Goal: Task Accomplishment & Management: Manage account settings

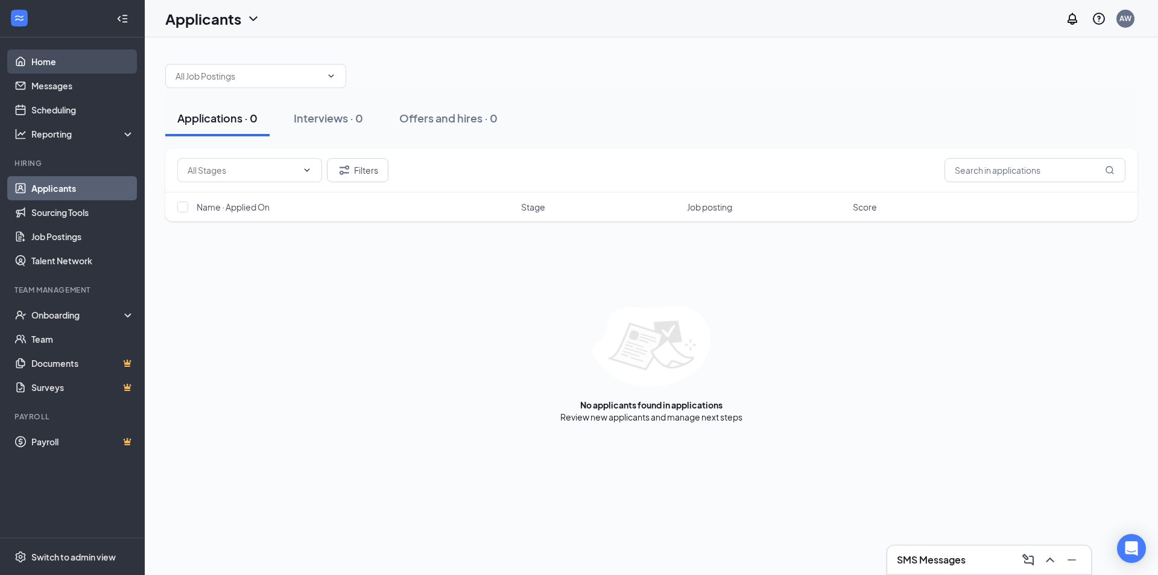
click at [60, 65] on link "Home" at bounding box center [82, 61] width 103 height 24
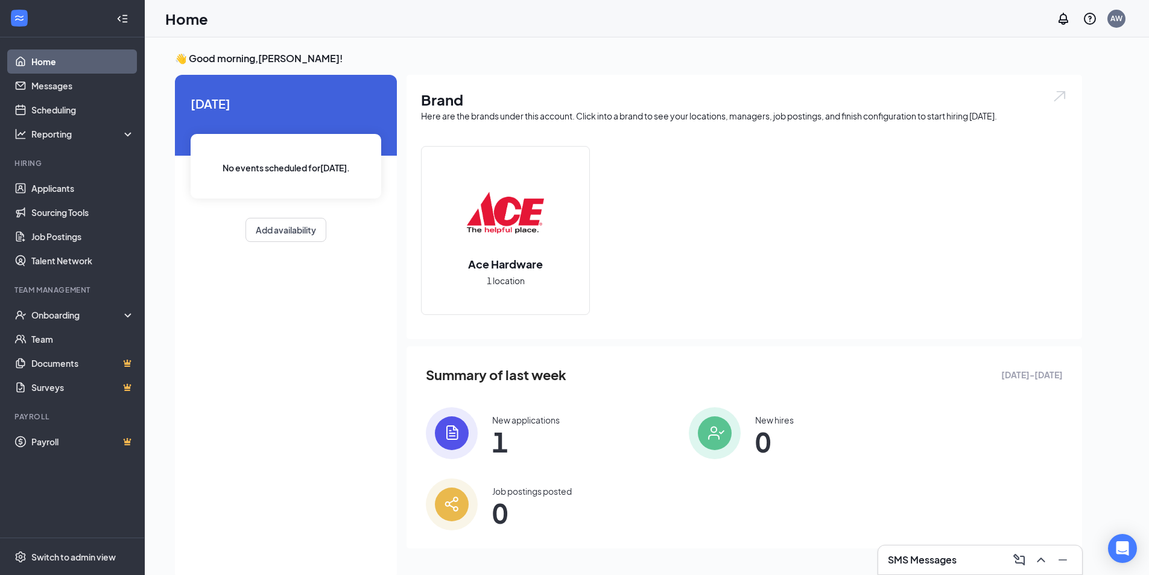
click at [123, 18] on icon "Collapse" at bounding box center [124, 18] width 5 height 8
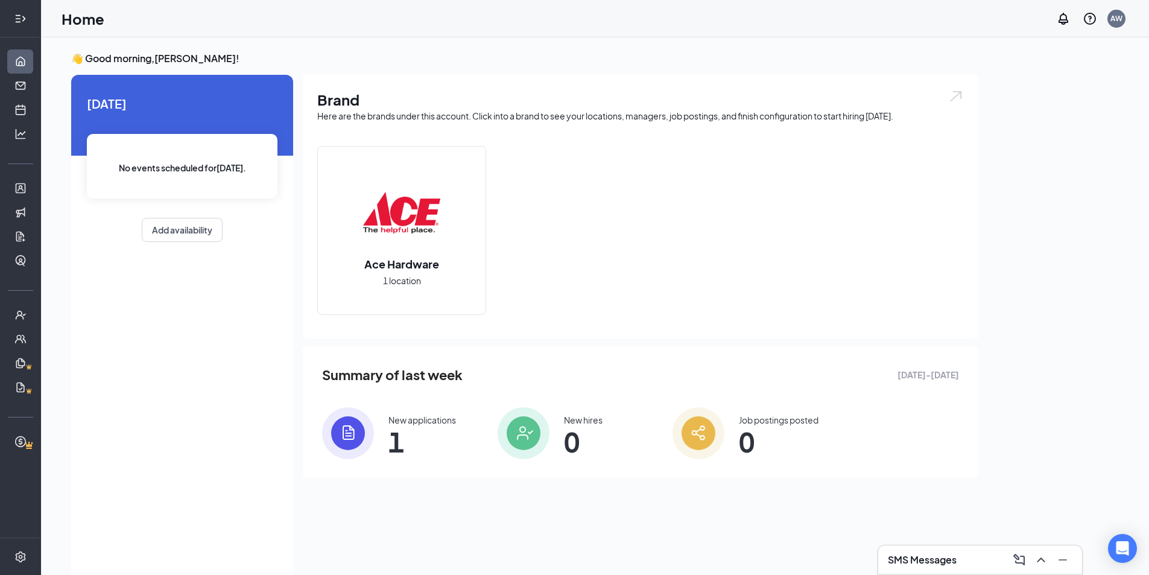
click at [11, 16] on div at bounding box center [20, 19] width 24 height 24
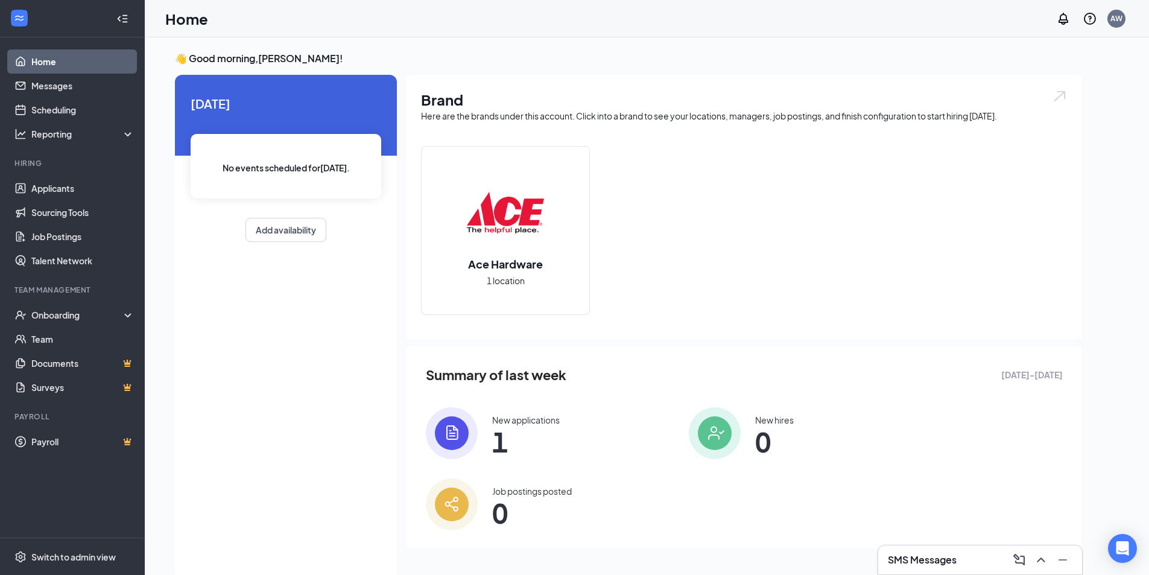
click at [31, 56] on link "Home" at bounding box center [82, 61] width 103 height 24
click at [34, 60] on link "Home" at bounding box center [82, 61] width 103 height 24
click at [59, 86] on link "Messages" at bounding box center [82, 86] width 103 height 24
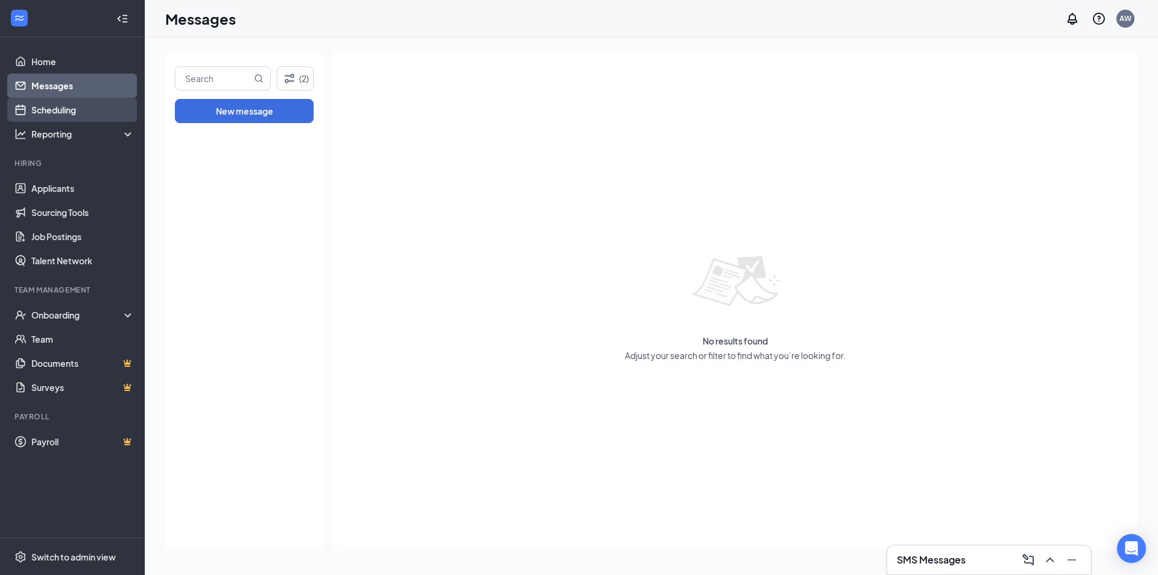
click at [59, 112] on link "Scheduling" at bounding box center [82, 110] width 103 height 24
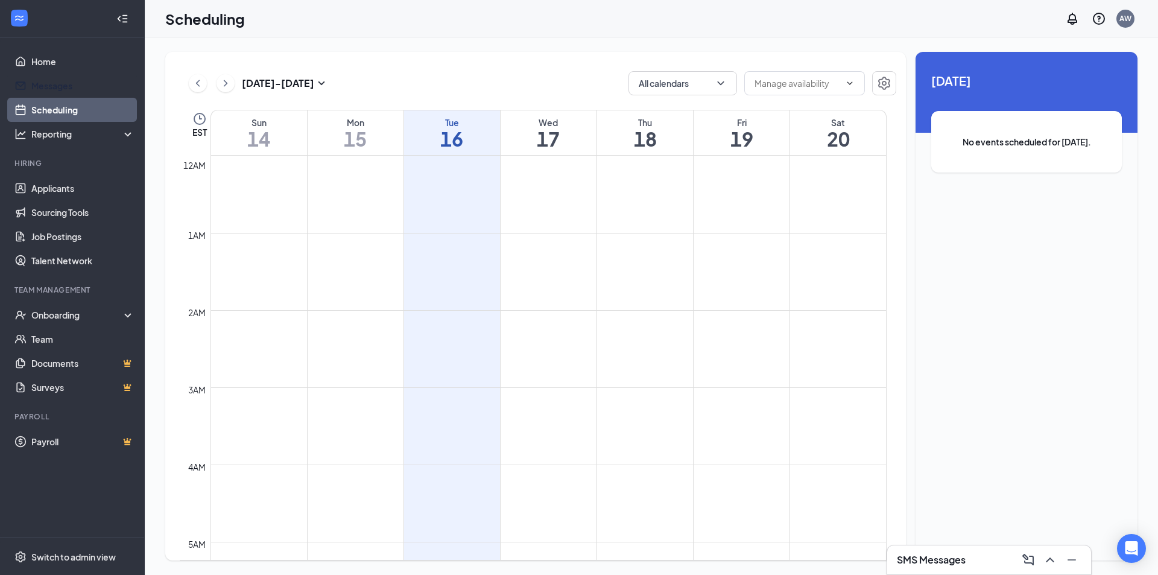
scroll to position [593, 0]
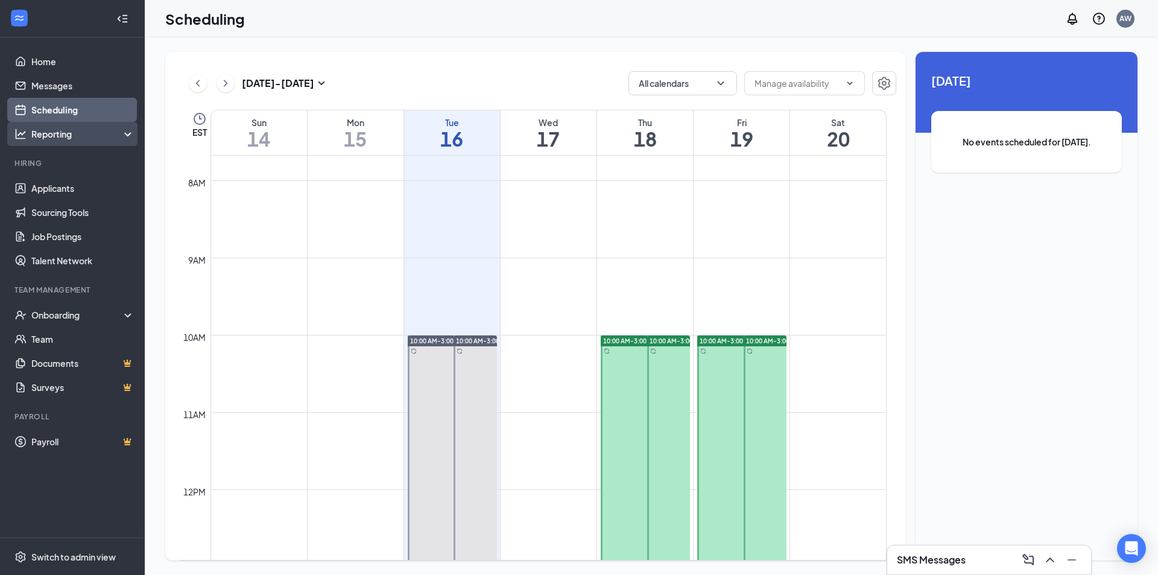
click at [68, 137] on div "Reporting" at bounding box center [83, 134] width 104 height 12
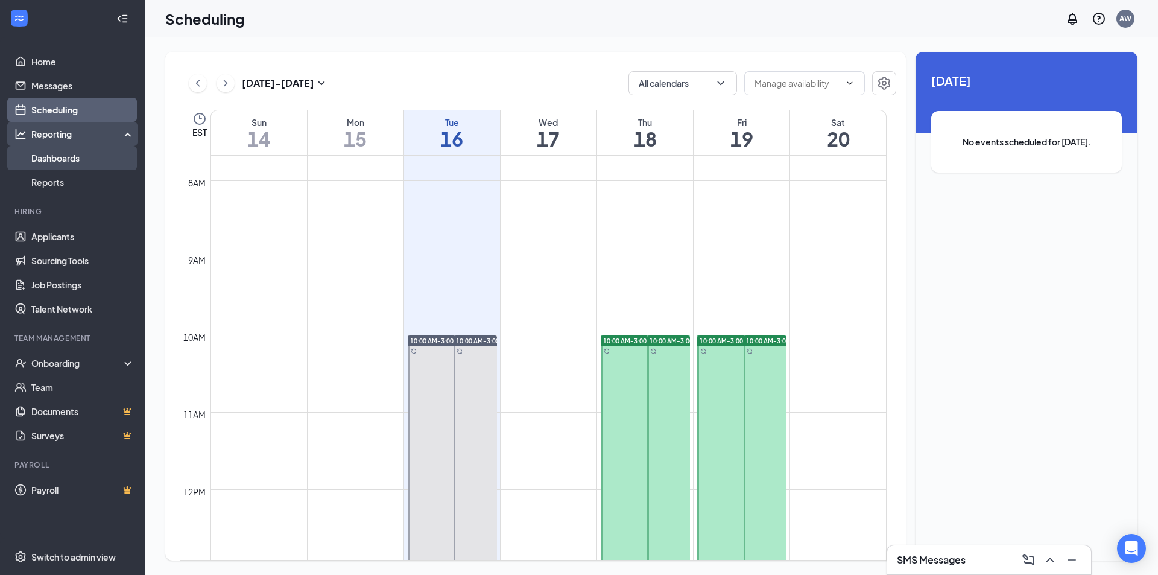
click at [61, 159] on link "Dashboards" at bounding box center [82, 158] width 103 height 24
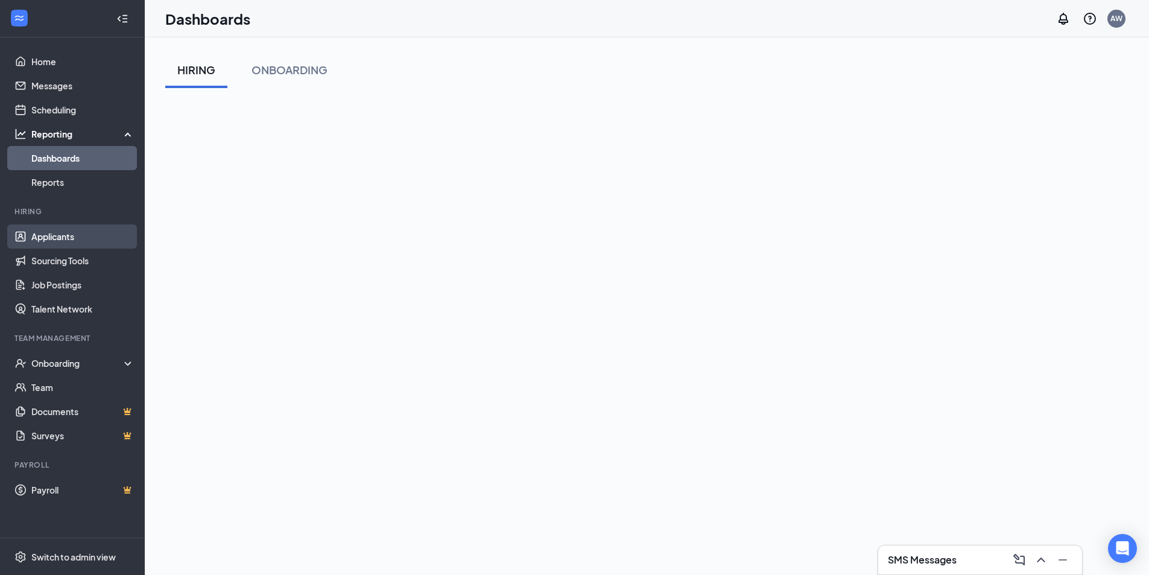
click at [52, 241] on link "Applicants" at bounding box center [82, 236] width 103 height 24
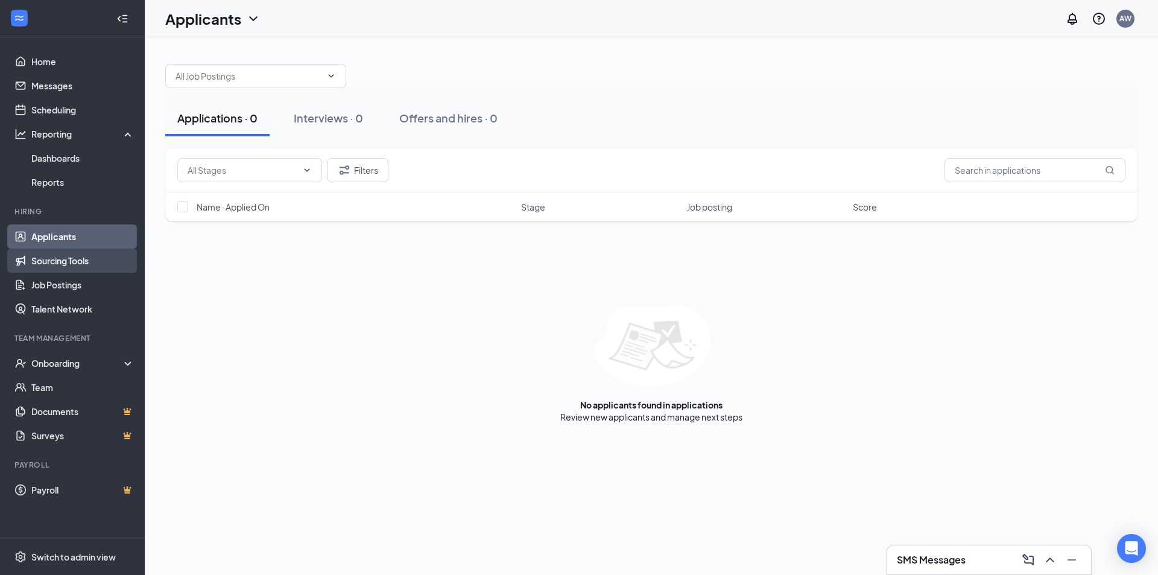
click at [55, 258] on link "Sourcing Tools" at bounding box center [82, 261] width 103 height 24
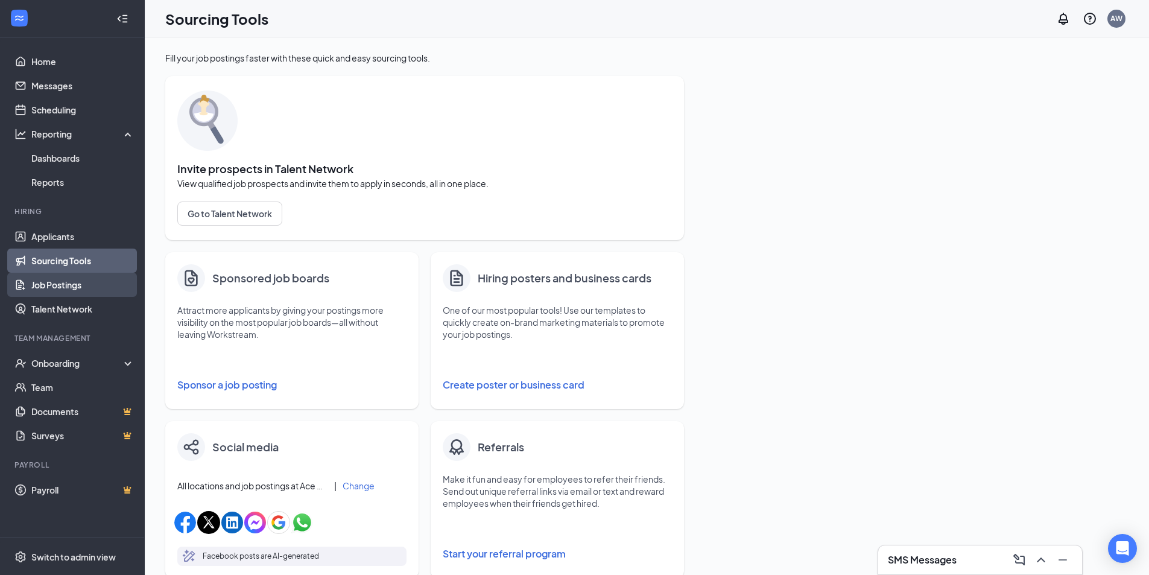
click at [60, 290] on link "Job Postings" at bounding box center [82, 285] width 103 height 24
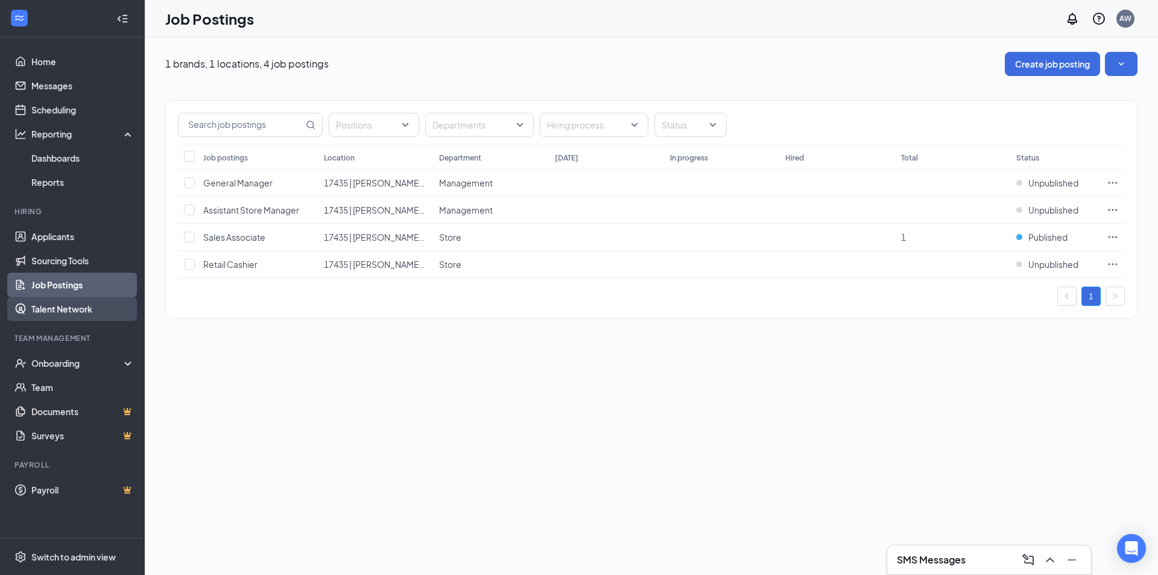
click at [66, 306] on link "Talent Network" at bounding box center [82, 309] width 103 height 24
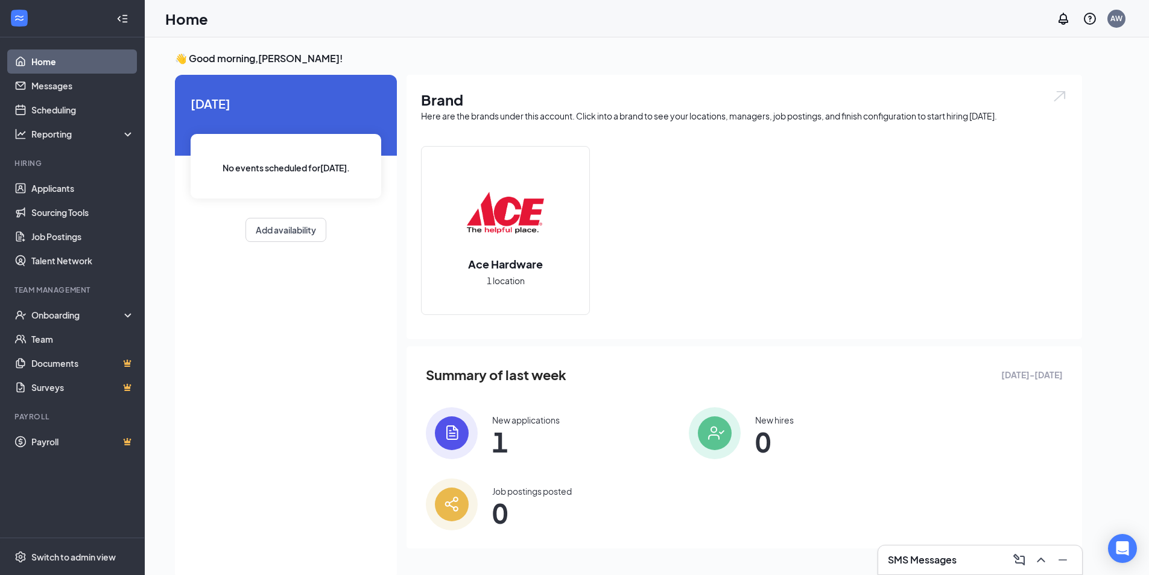
click at [44, 59] on link "Home" at bounding box center [82, 61] width 103 height 24
click at [71, 232] on link "Job Postings" at bounding box center [82, 236] width 103 height 24
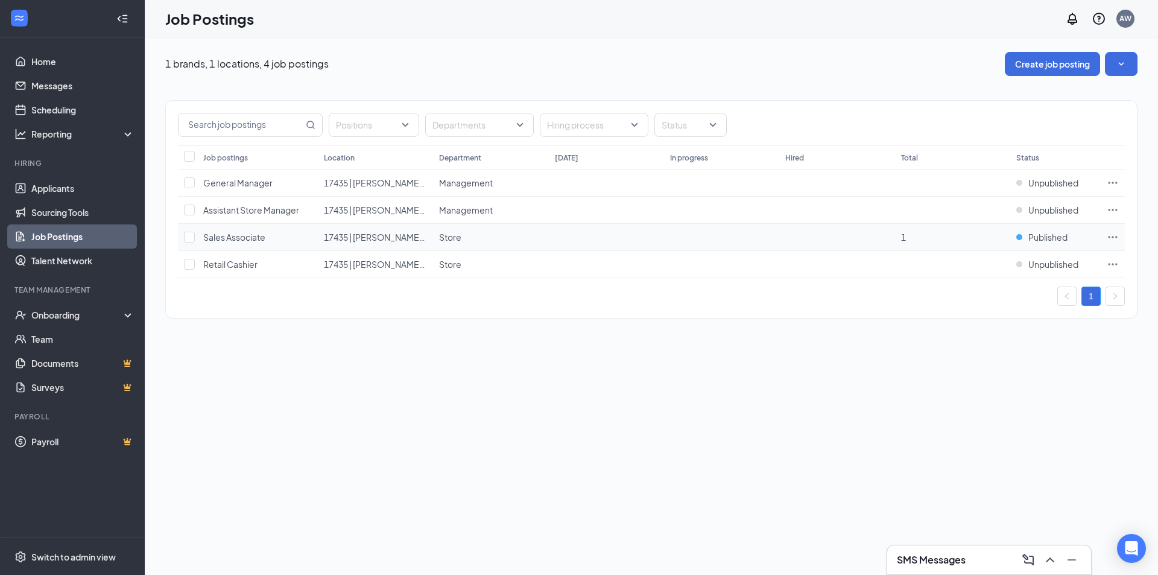
click at [1114, 236] on icon "Ellipses" at bounding box center [1113, 237] width 12 height 12
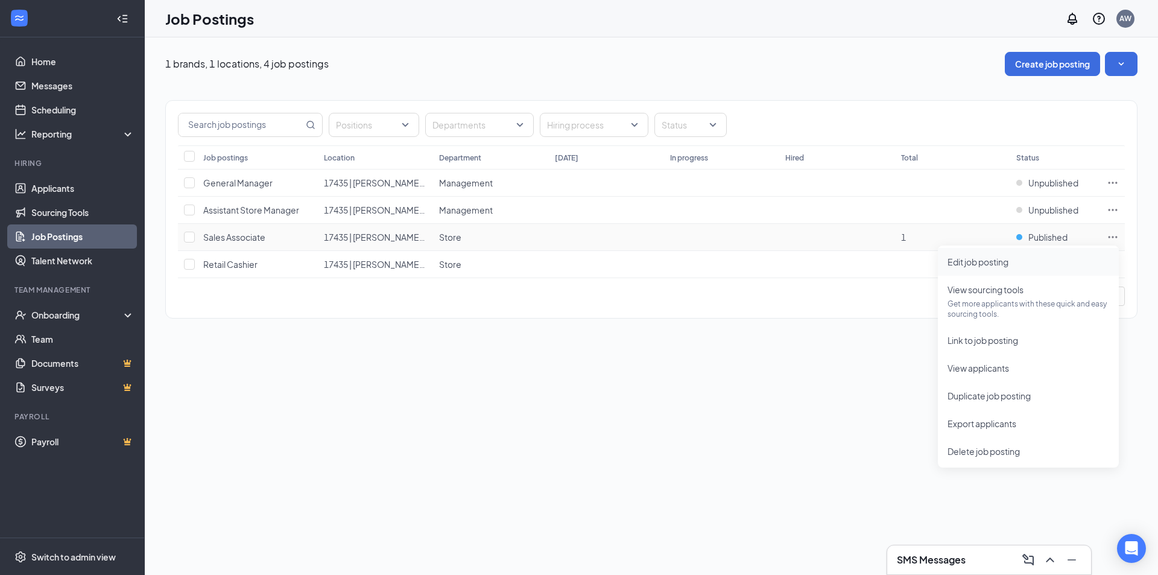
click at [1009, 266] on span "Edit job posting" at bounding box center [978, 261] width 61 height 11
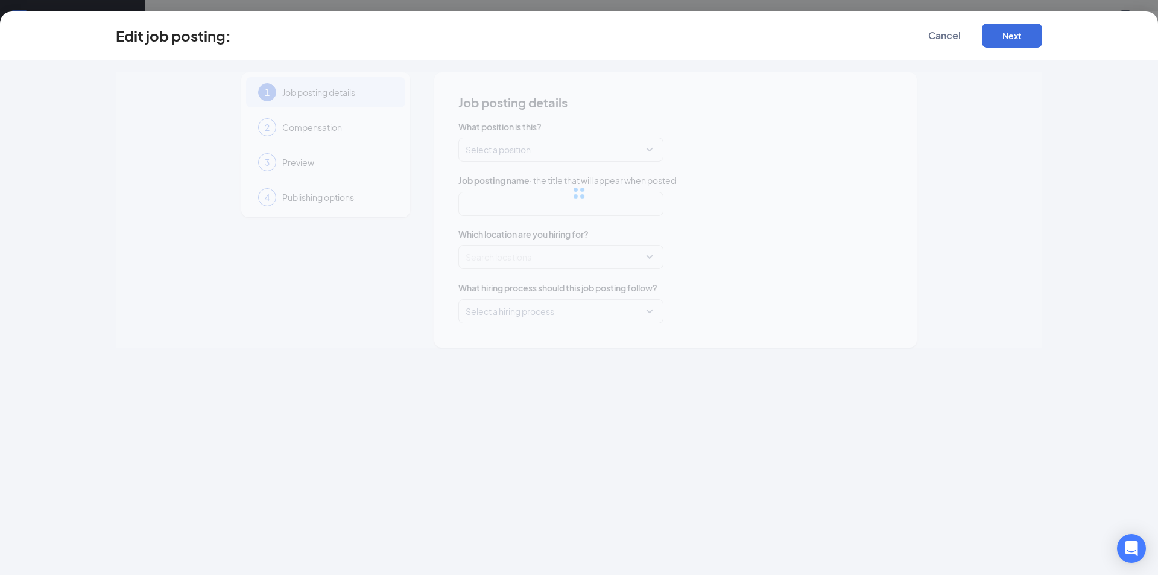
type input "Sales Associate"
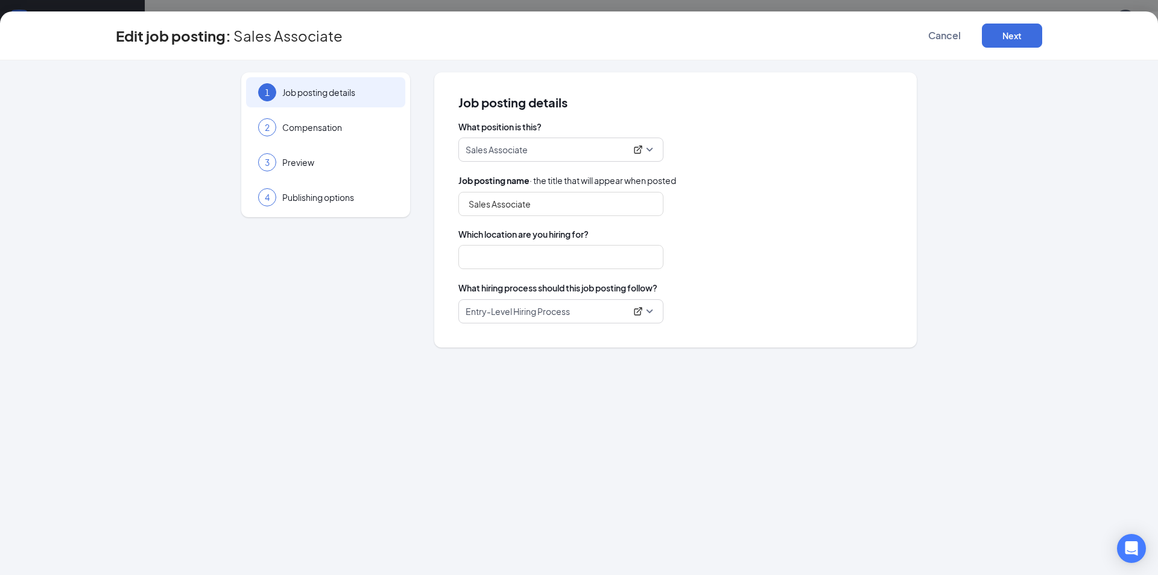
type input "17435 | [PERSON_NAME] Ace"
click at [1002, 37] on button "Next" at bounding box center [1012, 36] width 60 height 24
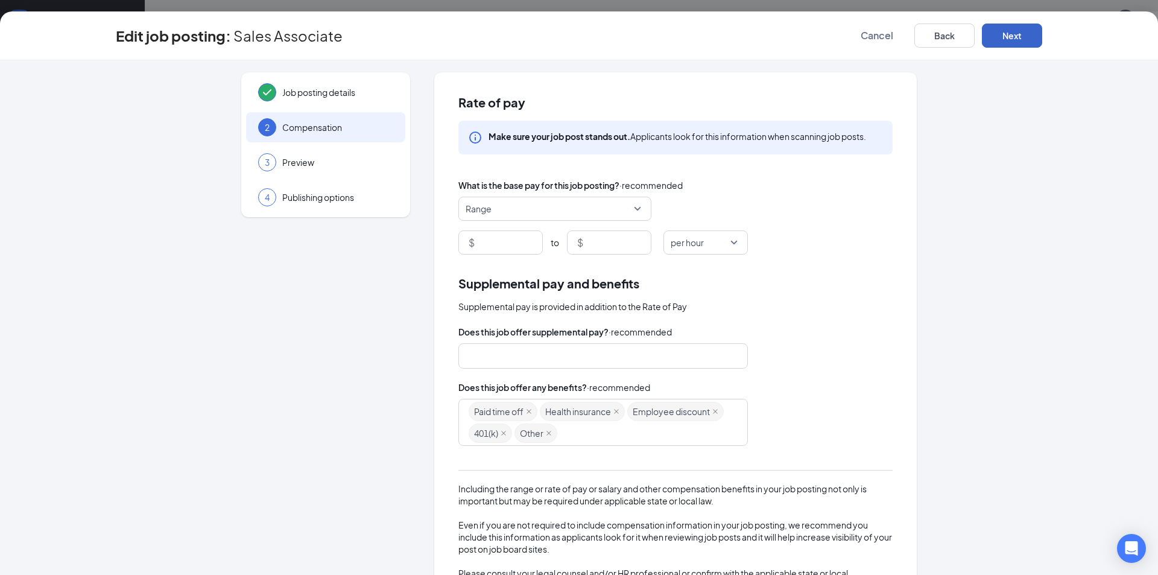
click at [626, 206] on span "Range" at bounding box center [550, 208] width 168 height 23
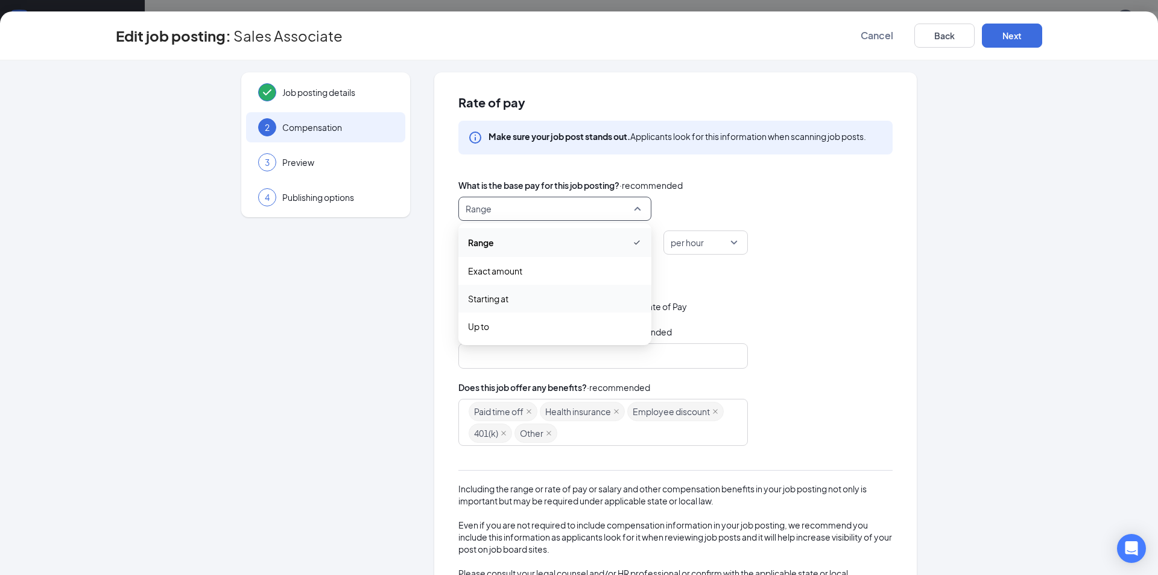
click at [501, 292] on span "Starting at" at bounding box center [488, 298] width 40 height 13
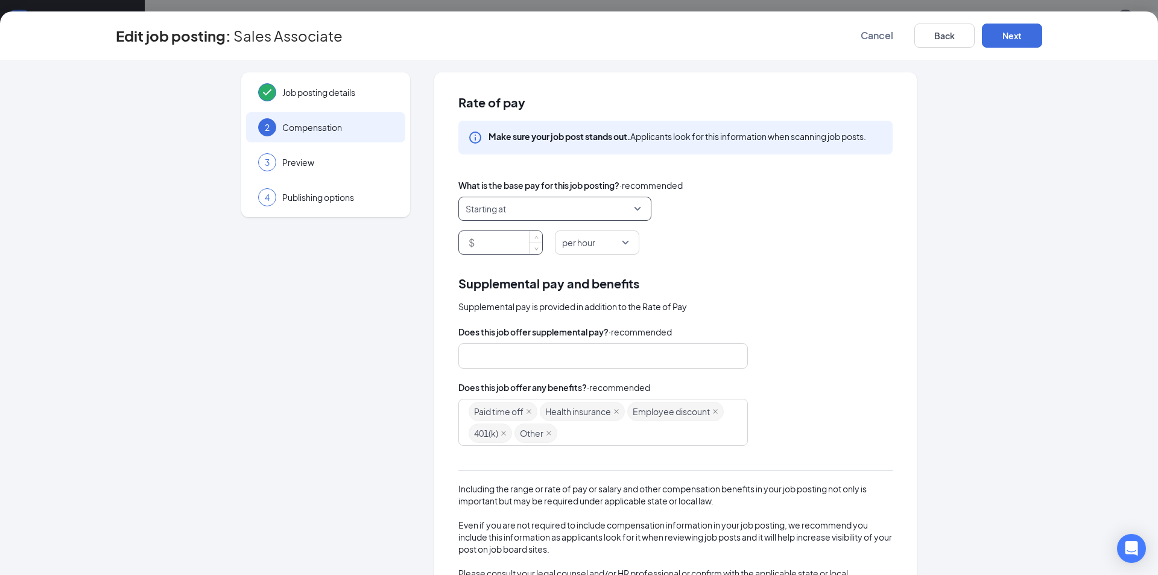
click at [510, 243] on input at bounding box center [509, 242] width 65 height 23
click at [614, 413] on icon "close" at bounding box center [617, 411] width 6 height 6
click at [671, 412] on icon "close" at bounding box center [673, 412] width 5 height 5
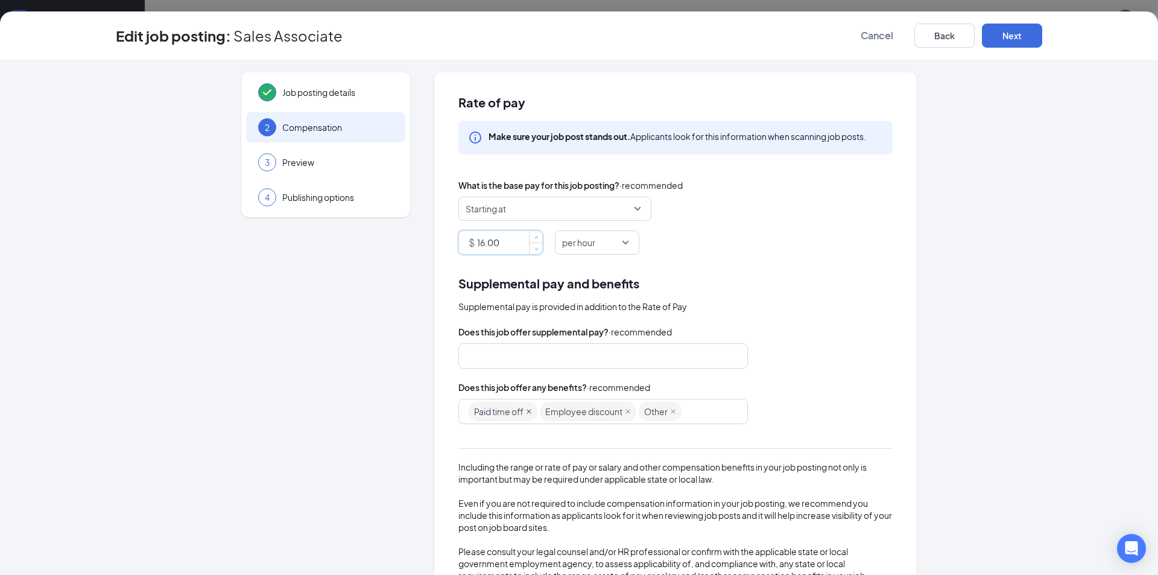
click at [527, 411] on icon "close" at bounding box center [529, 411] width 6 height 6
click at [600, 412] on icon "close" at bounding box center [602, 411] width 6 height 6
type input "16"
click at [1016, 31] on button "Next" at bounding box center [1012, 36] width 60 height 24
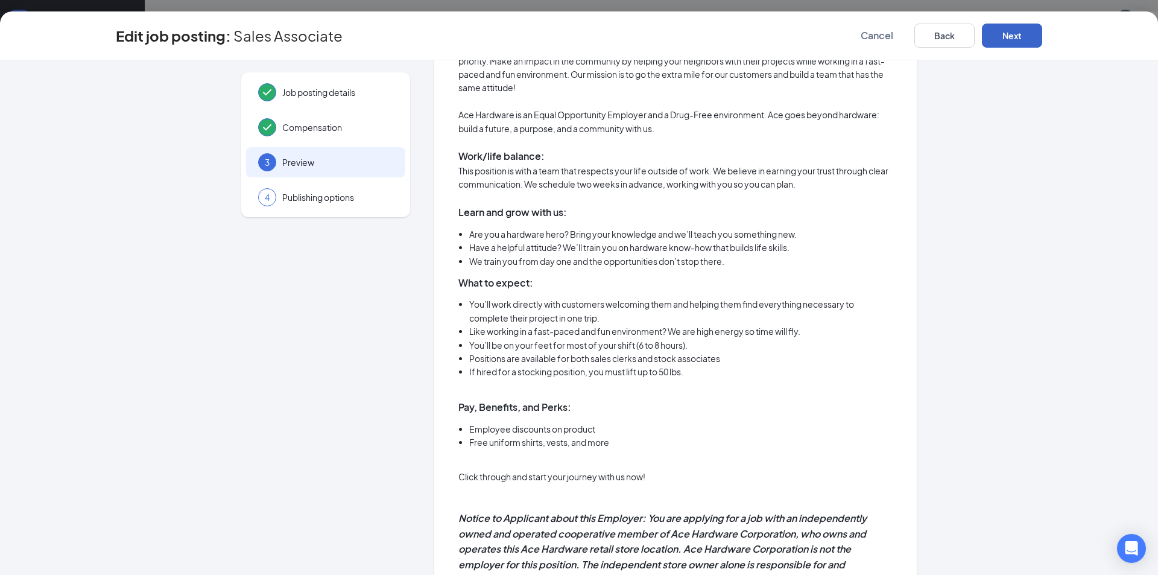
scroll to position [4, 0]
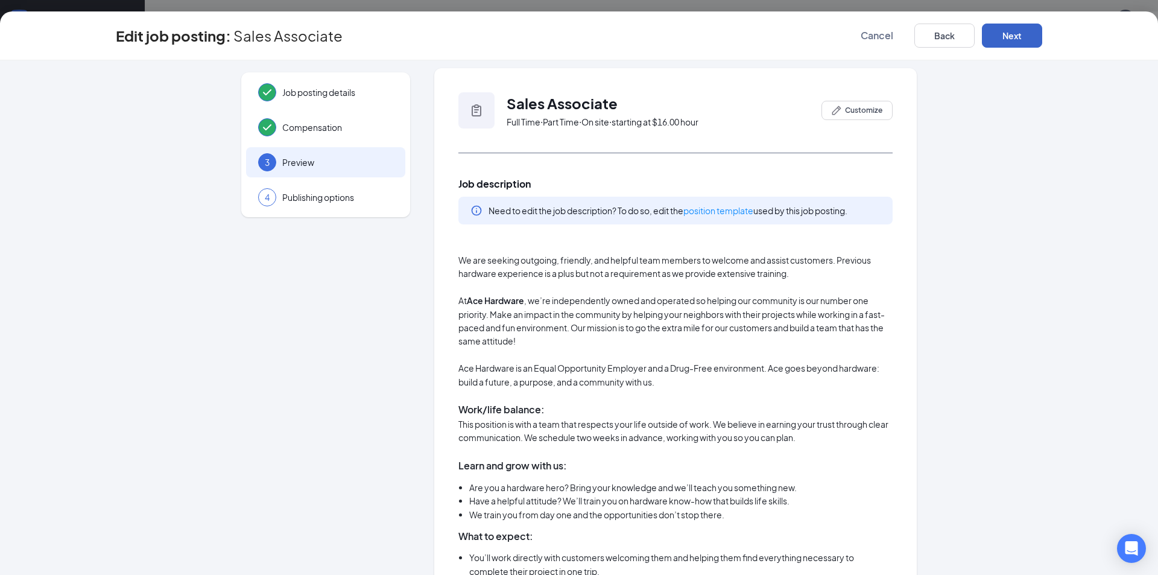
click at [1007, 33] on button "Next" at bounding box center [1012, 36] width 60 height 24
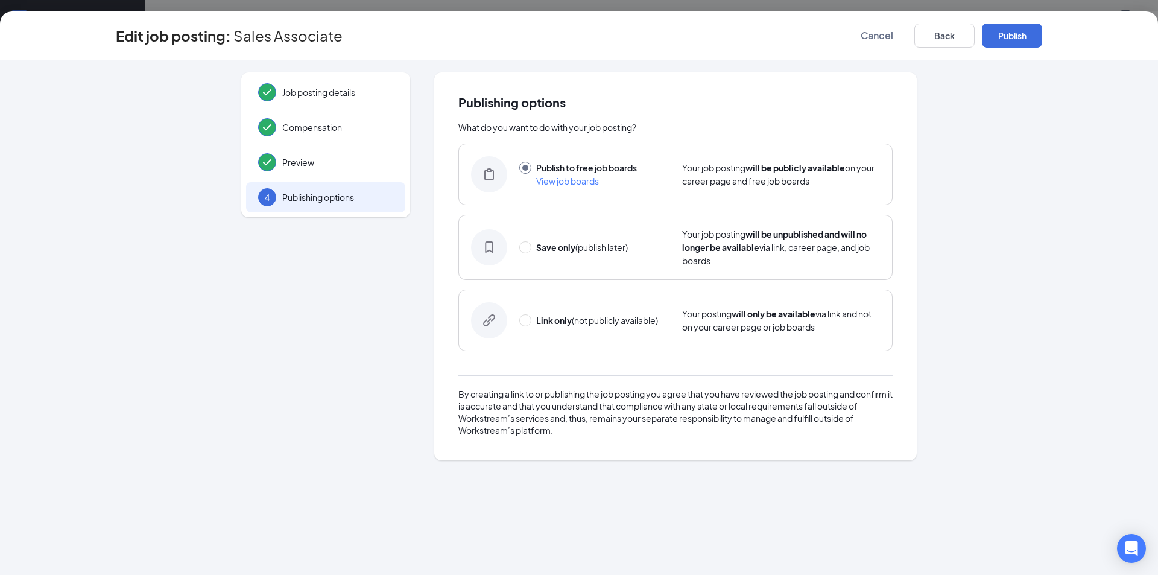
scroll to position [0, 0]
click at [1007, 36] on button "Publish" at bounding box center [1012, 36] width 60 height 24
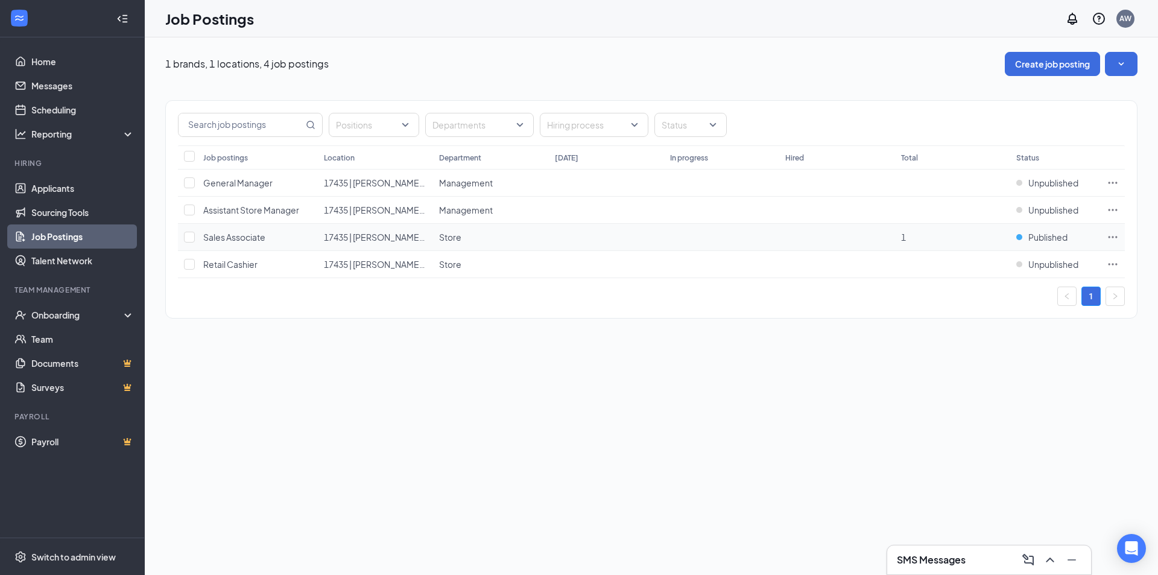
click at [1111, 238] on icon "Ellipses" at bounding box center [1113, 237] width 12 height 12
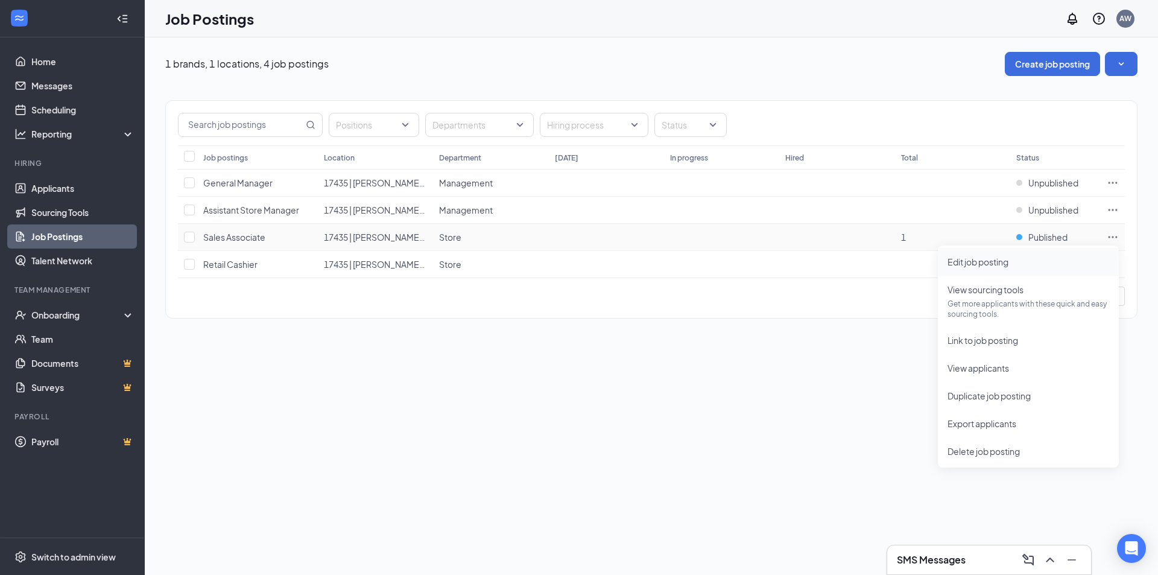
click at [986, 266] on span "Edit job posting" at bounding box center [978, 261] width 61 height 11
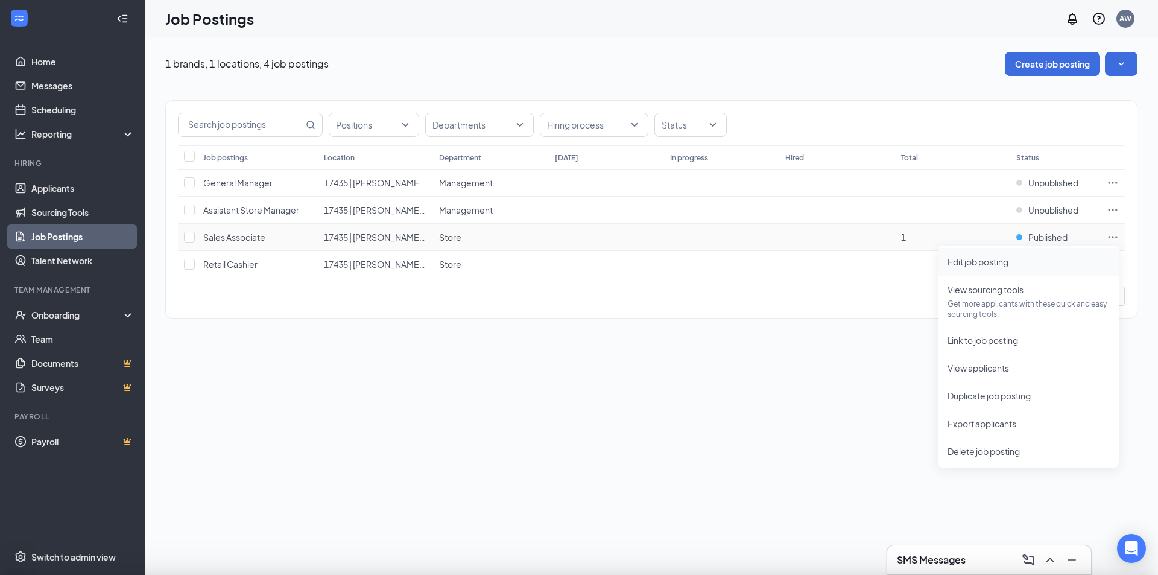
type input "Sales Associate"
type input "17435 | [PERSON_NAME] Ace"
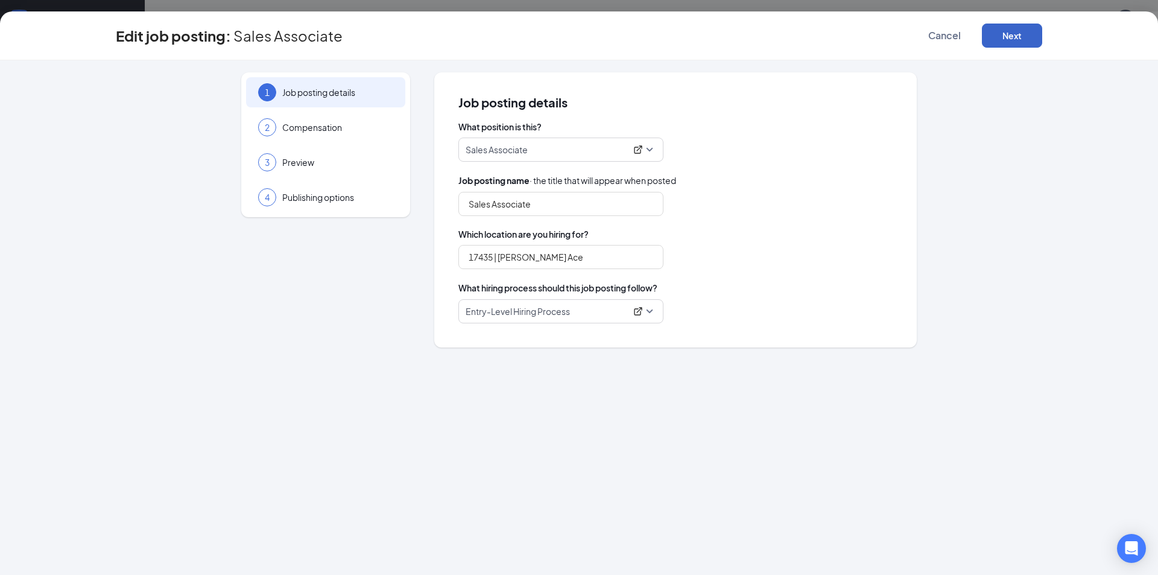
click at [999, 27] on button "Next" at bounding box center [1012, 36] width 60 height 24
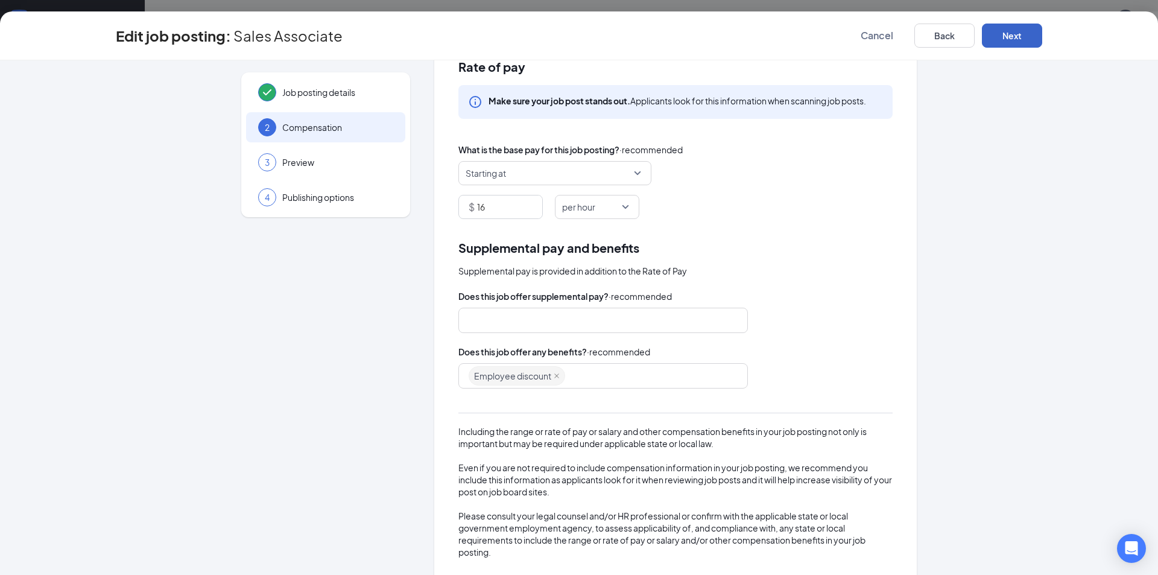
scroll to position [55, 0]
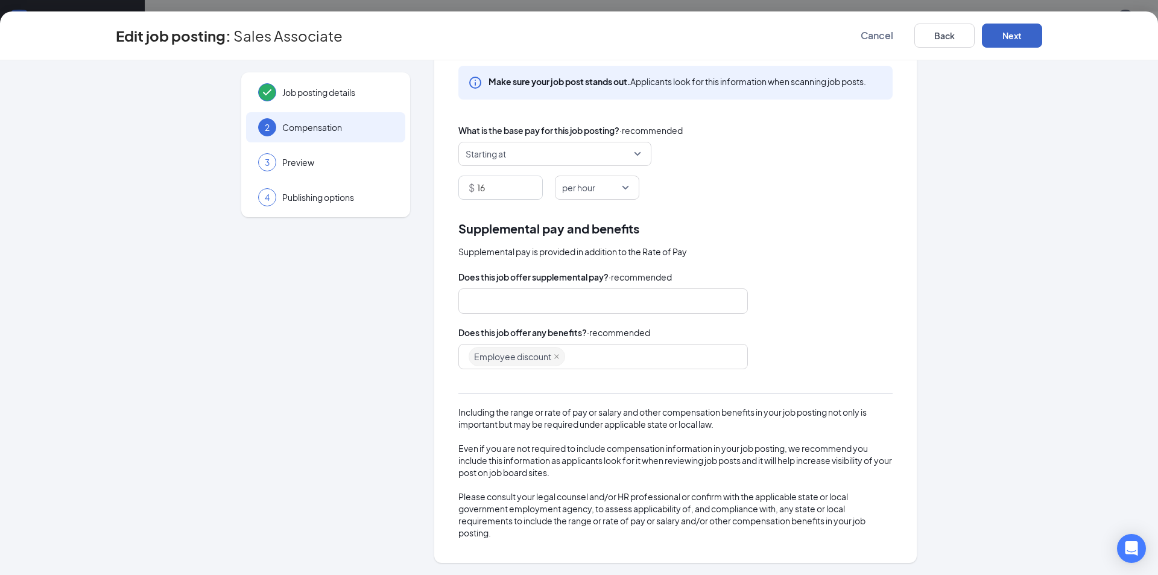
click at [992, 34] on button "Next" at bounding box center [1012, 36] width 60 height 24
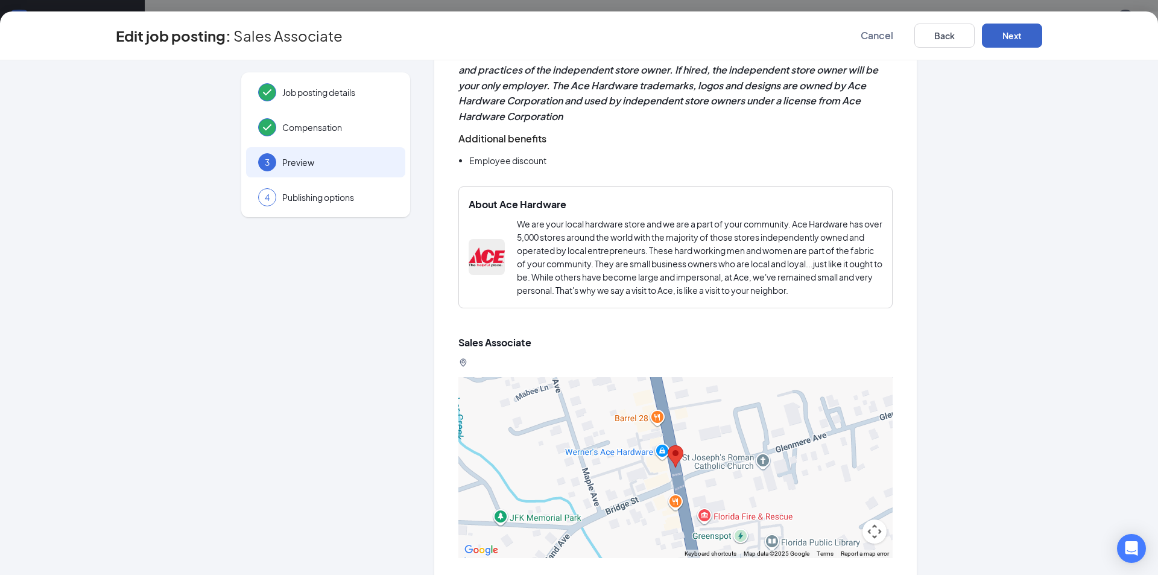
scroll to position [849, 0]
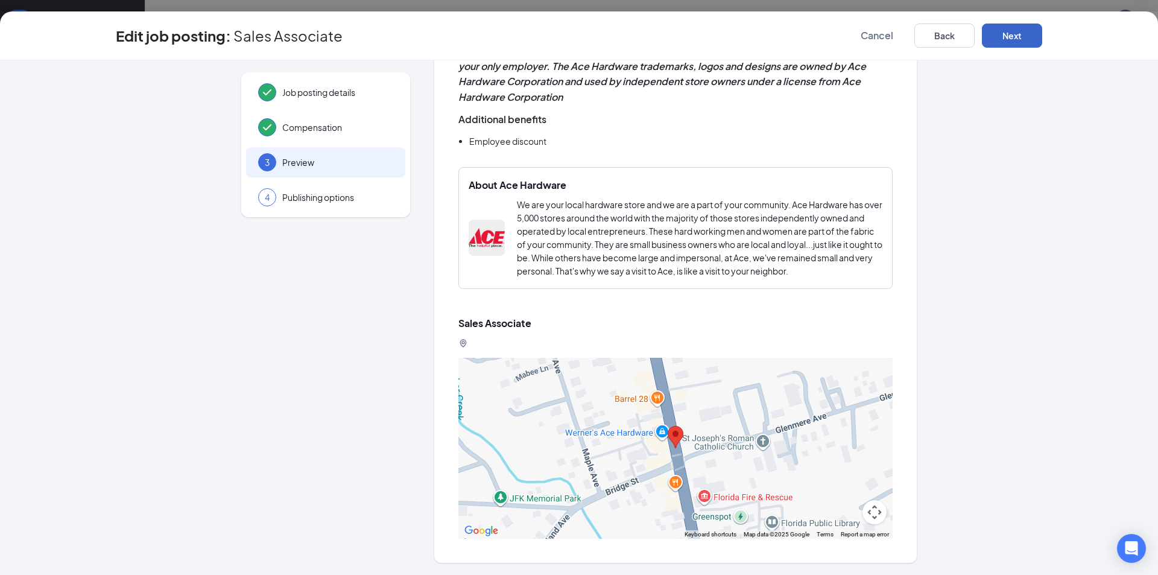
click at [997, 33] on button "Next" at bounding box center [1012, 36] width 60 height 24
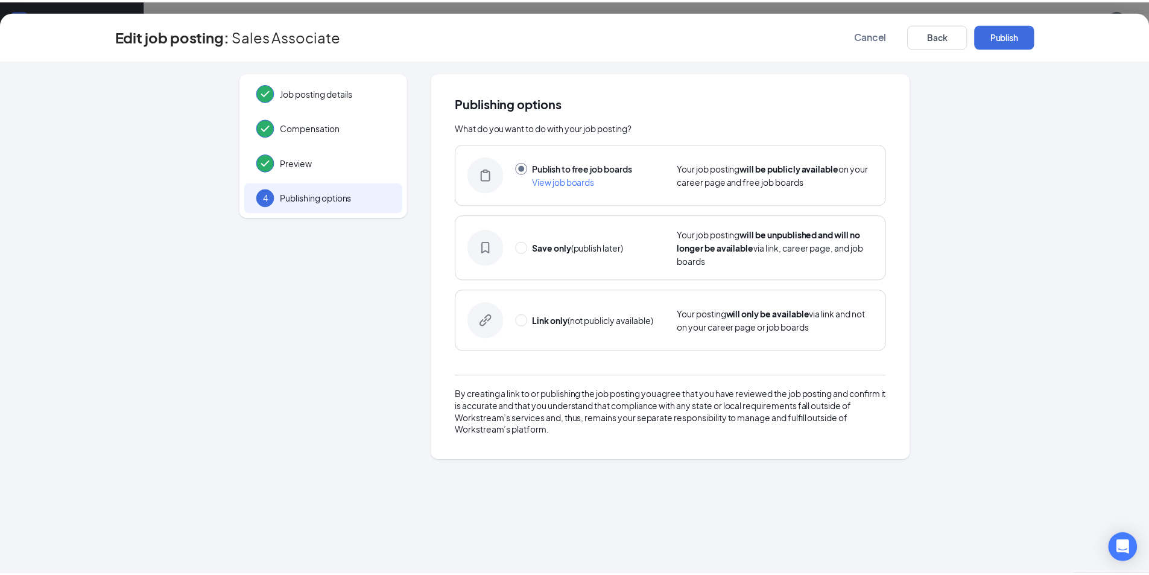
scroll to position [0, 0]
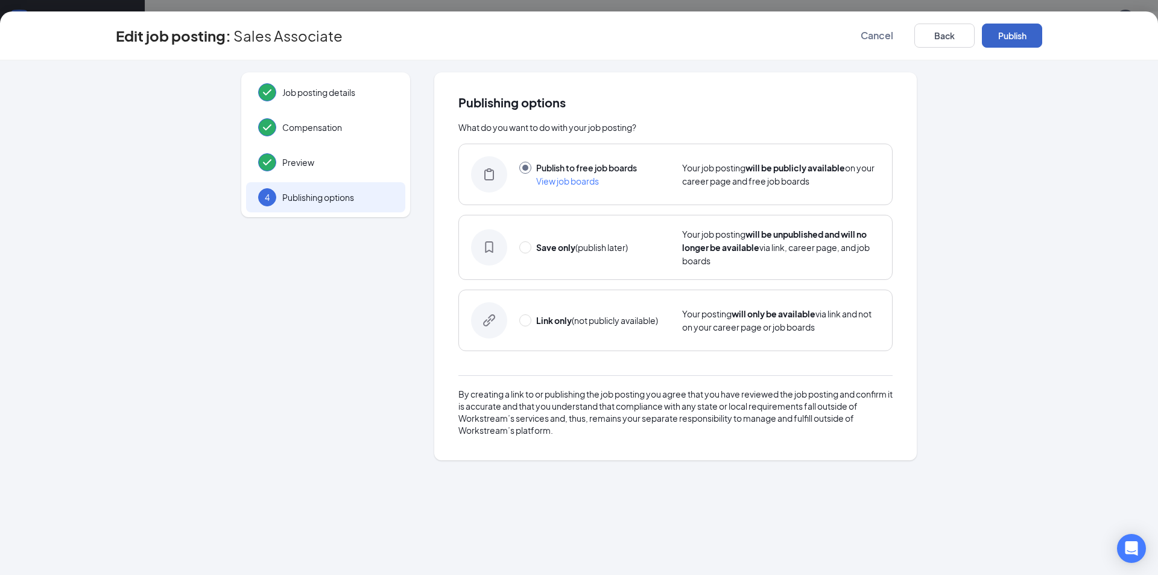
click at [1008, 32] on button "Publish" at bounding box center [1012, 36] width 60 height 24
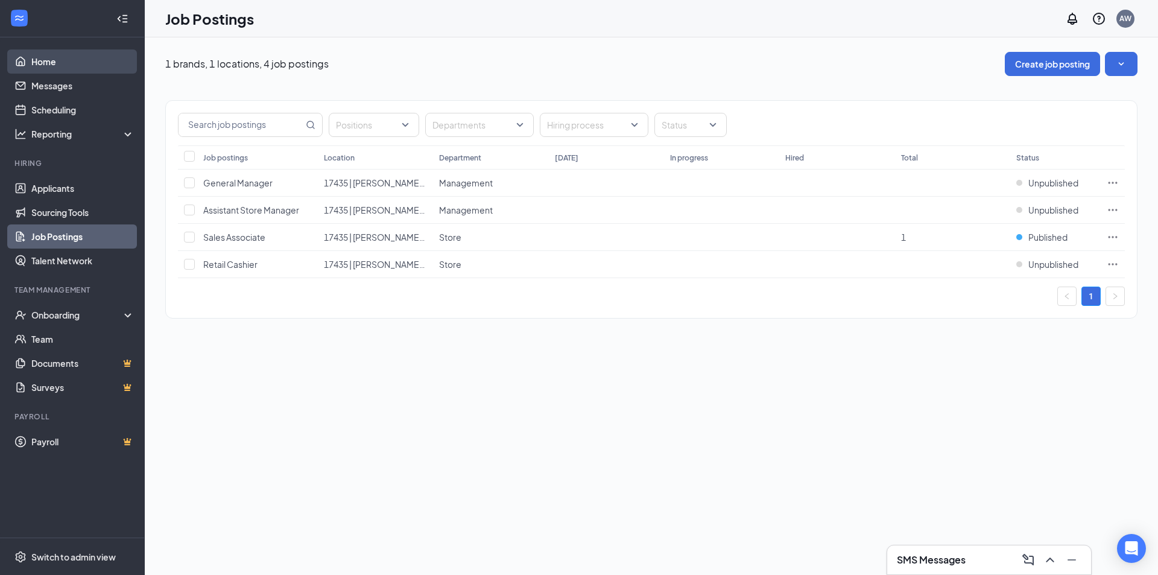
click at [36, 56] on link "Home" at bounding box center [82, 61] width 103 height 24
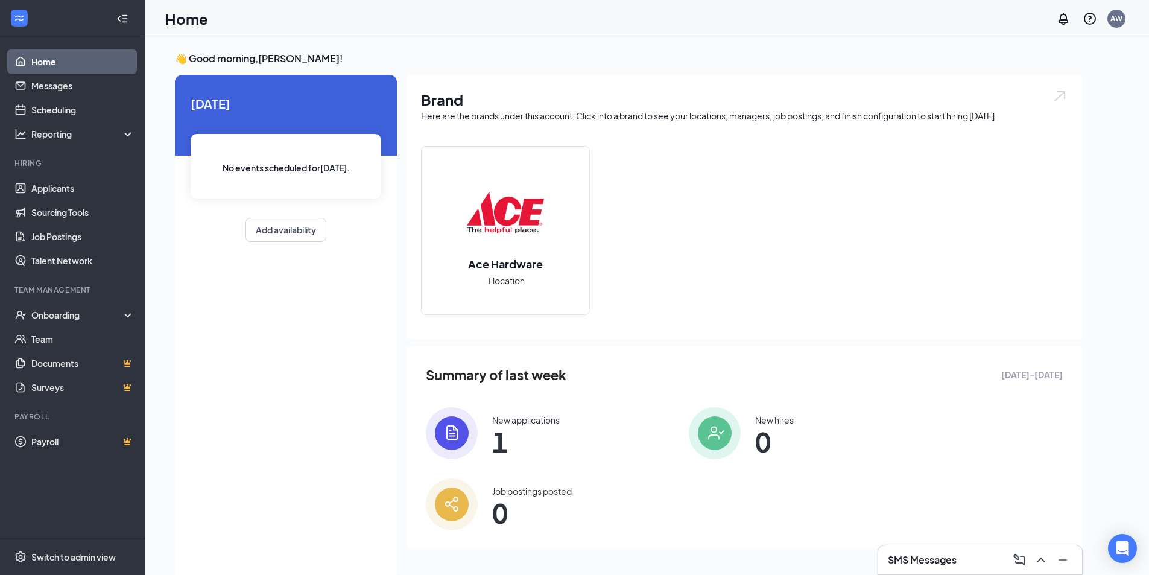
click at [43, 60] on link "Home" at bounding box center [82, 61] width 103 height 24
click at [52, 59] on link "Home" at bounding box center [82, 61] width 103 height 24
click at [572, 502] on span "0" at bounding box center [532, 513] width 80 height 22
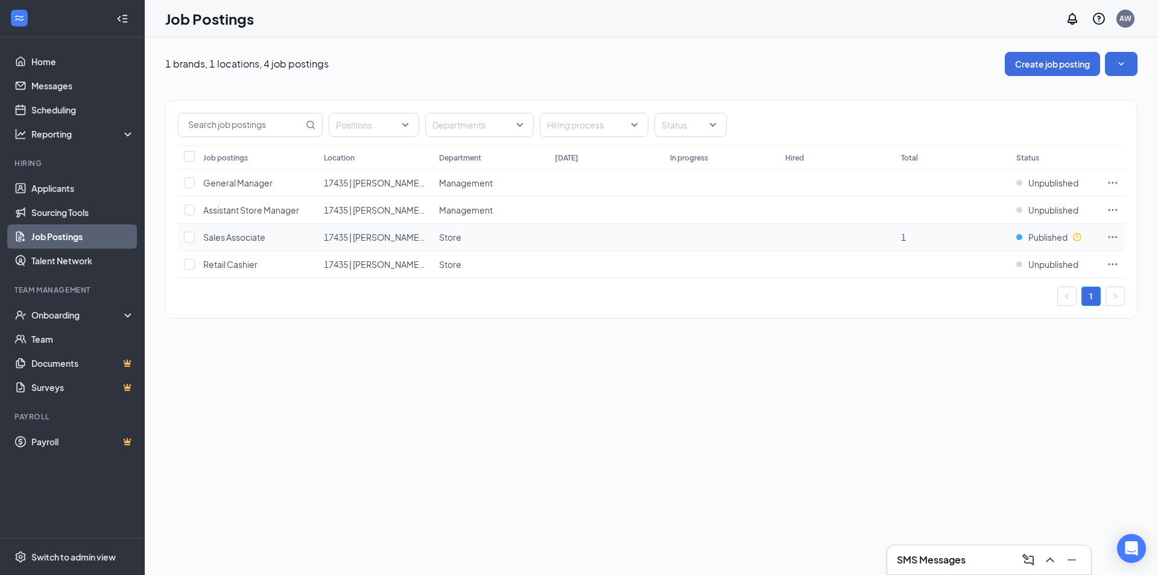
click at [1114, 238] on icon "Ellipses" at bounding box center [1113, 237] width 9 height 2
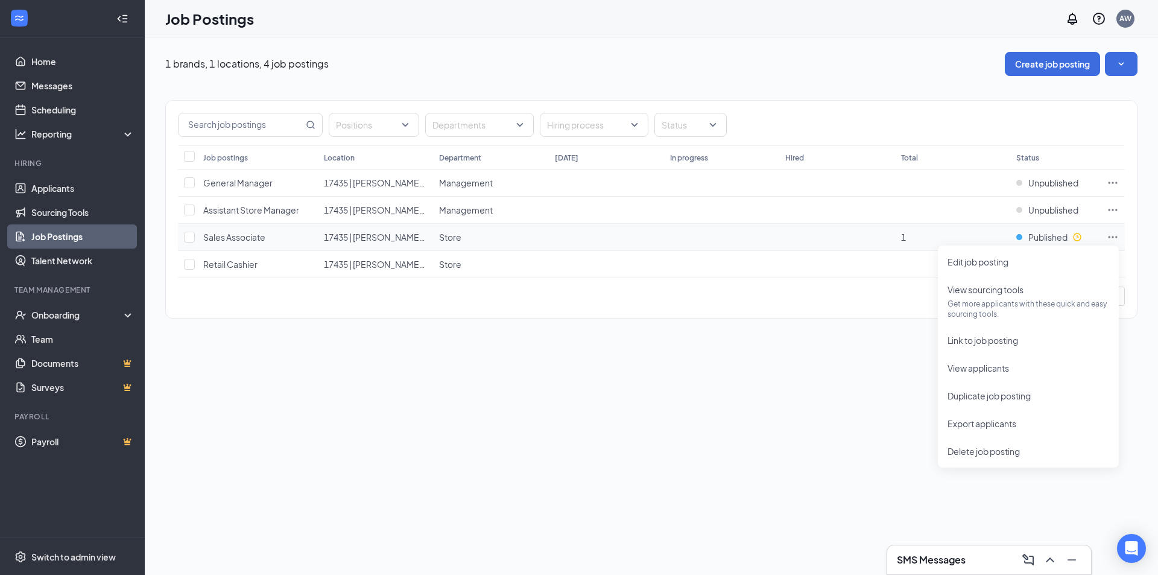
click at [239, 236] on span "Sales Associate" at bounding box center [234, 237] width 62 height 11
